Goal: Communication & Community: Answer question/provide support

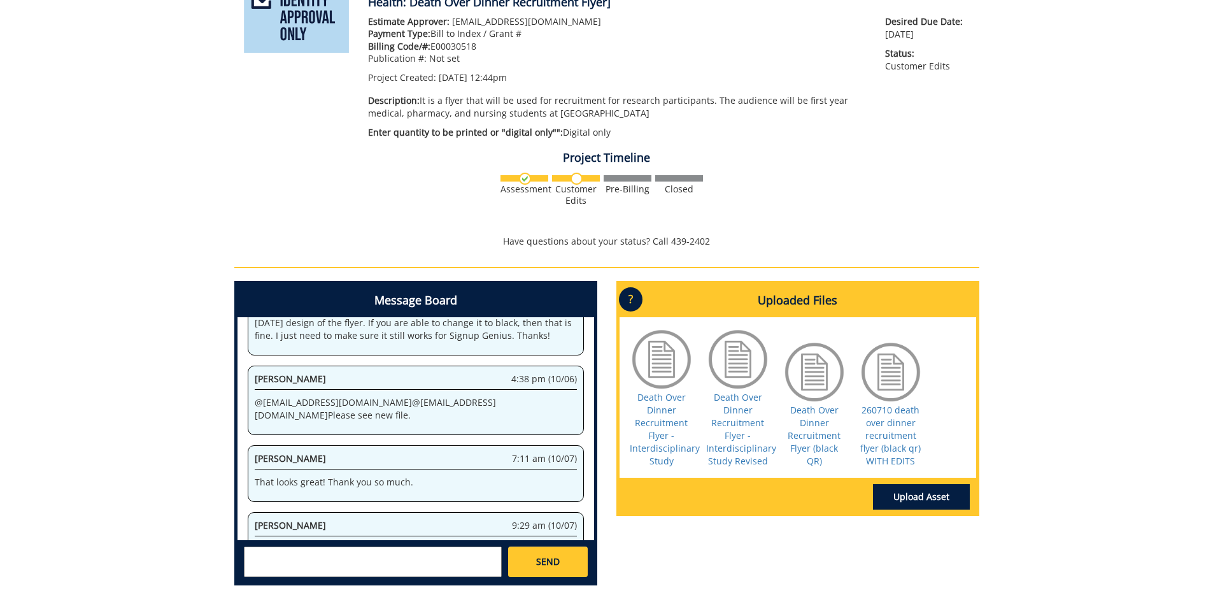
scroll to position [833, 0]
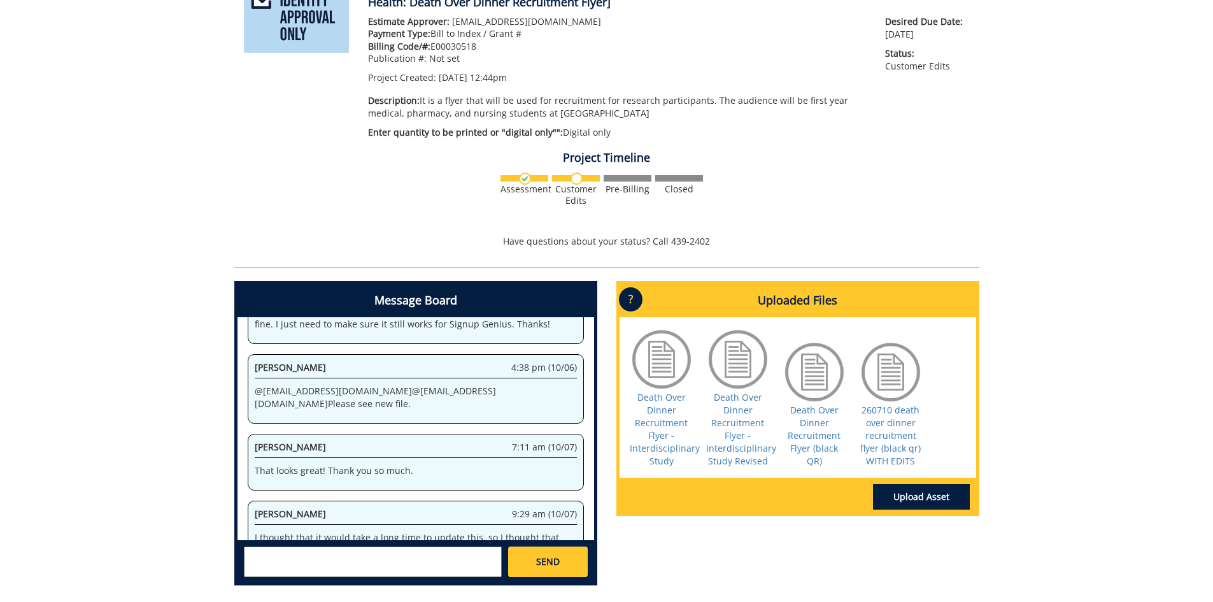
click at [796, 423] on div "Death Over Dinner Recruitment Flyer (black QR)" at bounding box center [814, 403] width 64 height 127
click at [801, 423] on link "Death Over Dinner Recruitment Flyer (black QR)" at bounding box center [813, 435] width 53 height 63
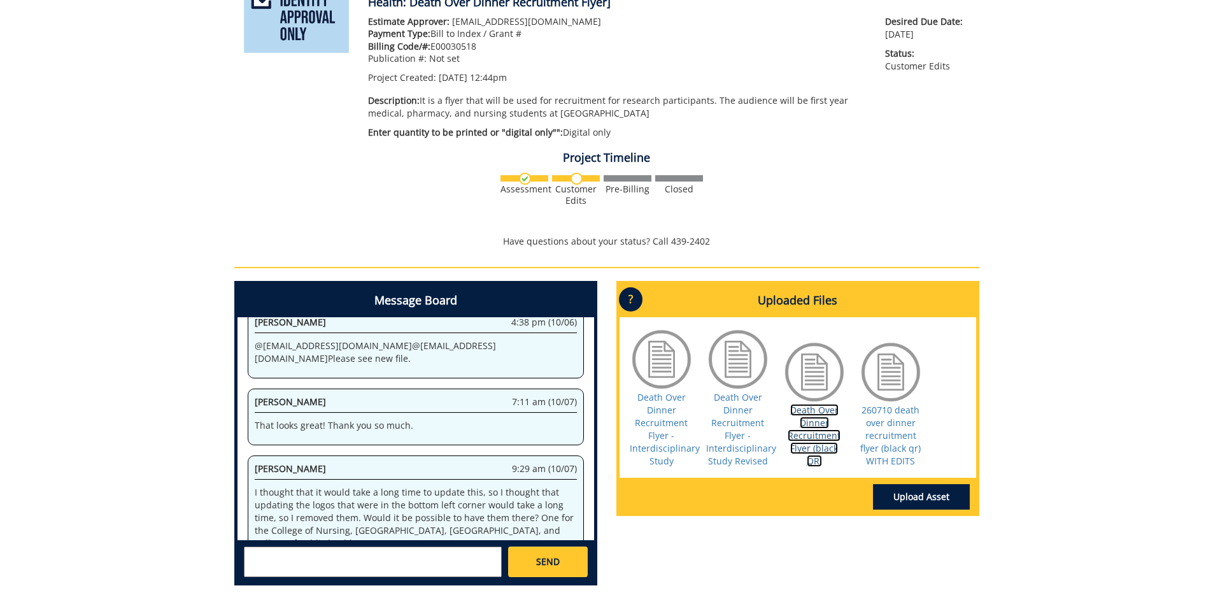
scroll to position [893, 0]
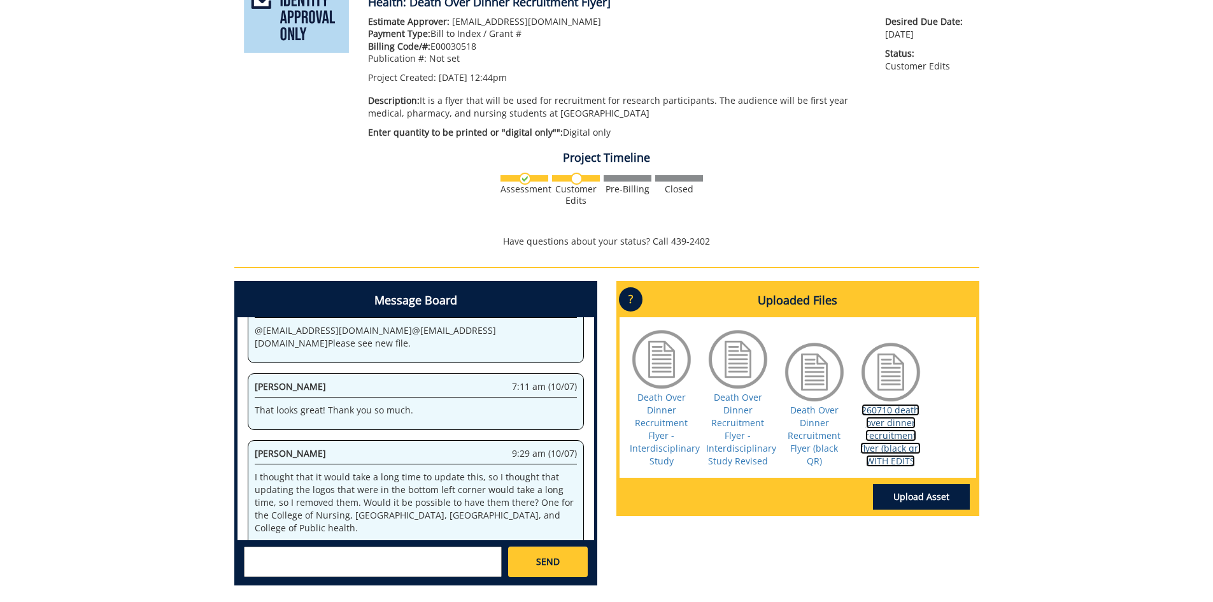
click at [886, 415] on link "260710 death over dinner recruitment flyer (black qr) WITH EDITS" at bounding box center [890, 435] width 60 height 63
click at [893, 411] on link "260710 death over dinner recruitment flyer (black qr) WITH EDITS" at bounding box center [890, 435] width 60 height 63
click at [286, 575] on textarea at bounding box center [373, 561] width 258 height 31
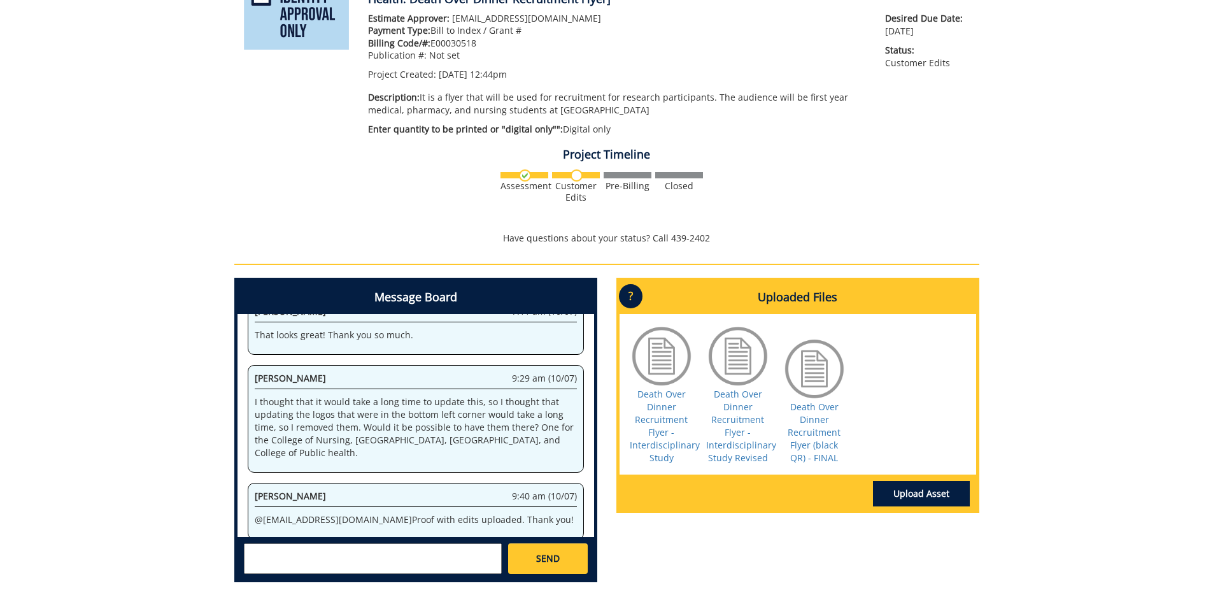
scroll to position [222, 0]
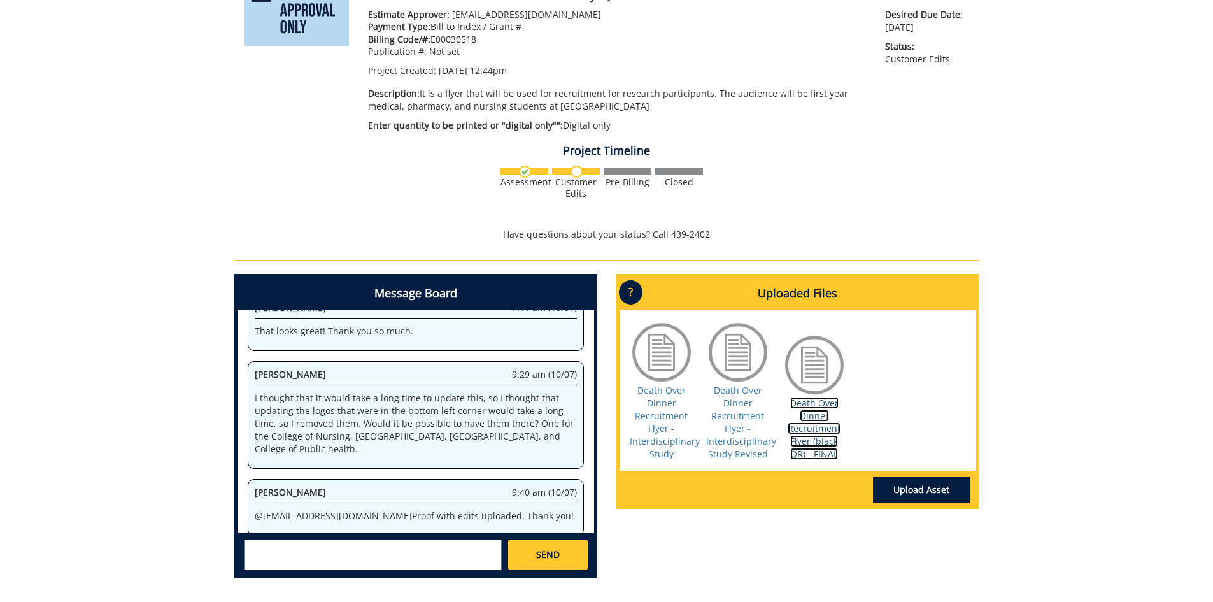
click at [803, 441] on link "Death Over Dinner Recruitment Flyer (black QR) - FINAL" at bounding box center [813, 428] width 53 height 63
click at [342, 549] on textarea at bounding box center [373, 554] width 258 height 31
drag, startPoint x: 271, startPoint y: 424, endPoint x: 360, endPoint y: 443, distance: 91.1
click at [360, 443] on div "Erin Mauck 9:29 am (10/07) I thought that it would take a long time to update t…" at bounding box center [416, 415] width 336 height 108
copy p "College of Nursing, College of Medicine, College of Pharmacy, and College of Pu…"
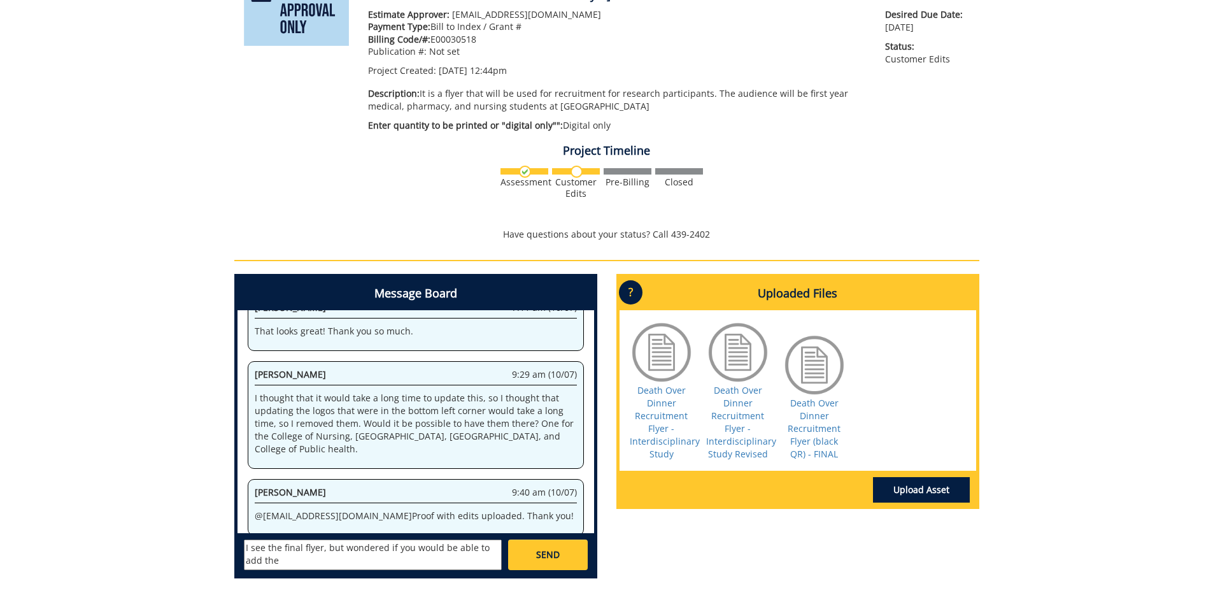
click at [276, 561] on textarea "I see the final flyer, but wondered if you would be able to add the" at bounding box center [373, 554] width 258 height 31
paste textarea "College of Nursing, College of Medicine, College of Pharmacy, and College of Pu…"
click at [315, 553] on textarea "I see the final flyer, but wondered if you would be able to add the logos for C…" at bounding box center [373, 554] width 258 height 31
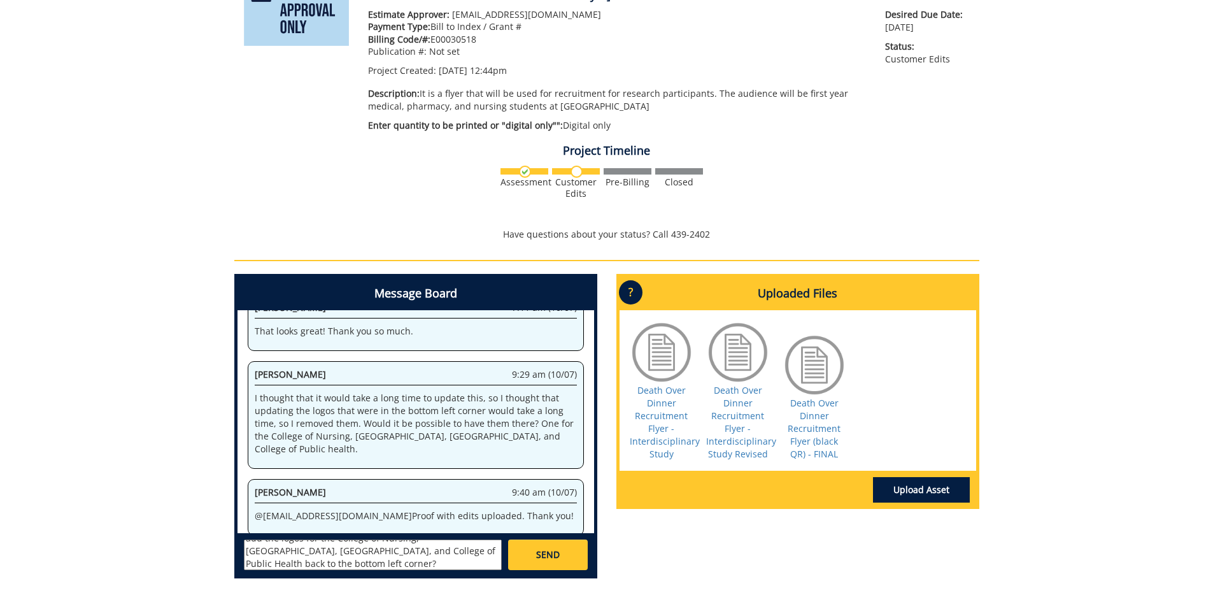
type textarea "I see the final flyer, but wondered if you would be able to add the logos for t…"
click at [544, 558] on span "SEND" at bounding box center [548, 554] width 24 height 13
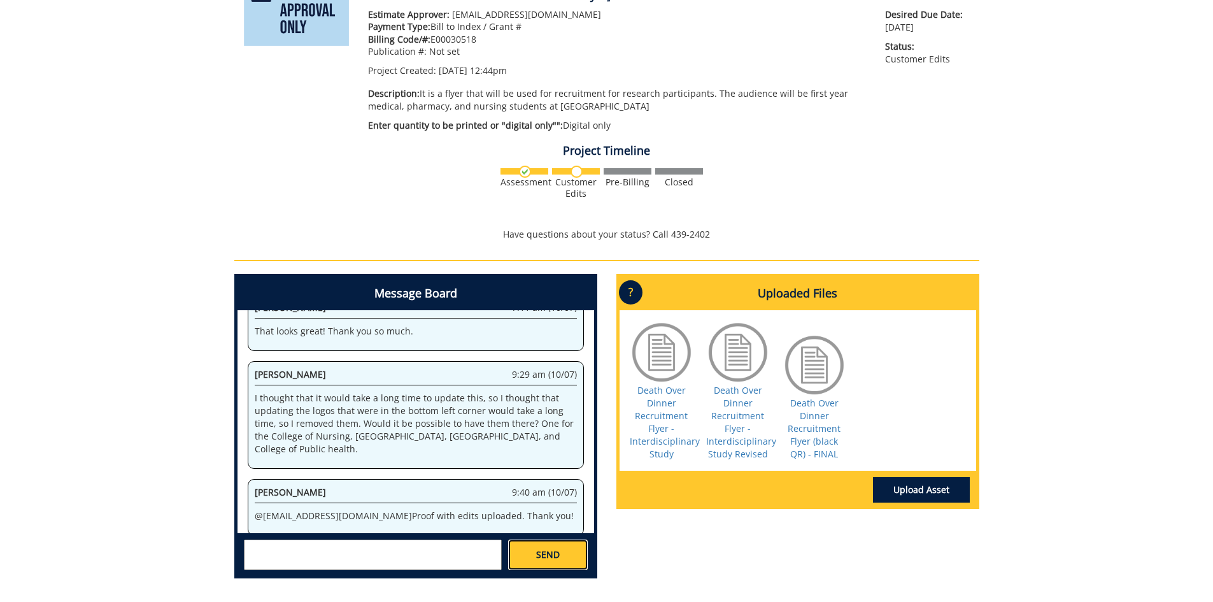
scroll to position [0, 0]
